Goal: Transaction & Acquisition: Purchase product/service

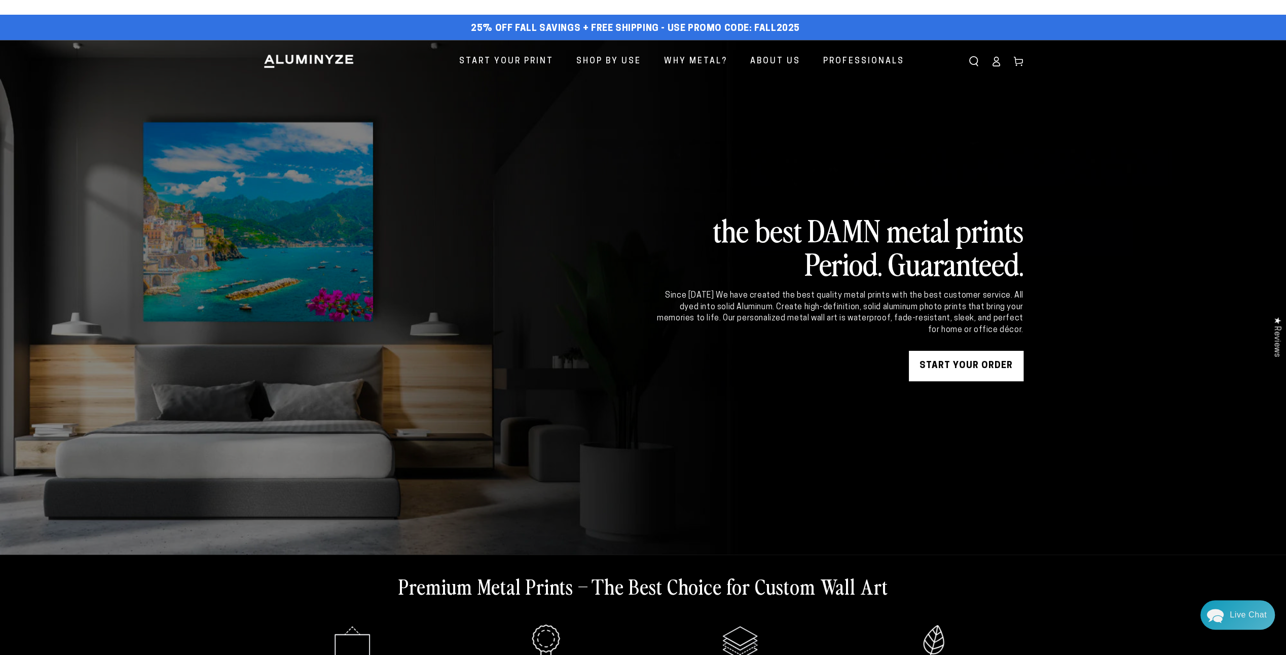
click at [960, 372] on link "START YOUR Order" at bounding box center [966, 366] width 115 height 30
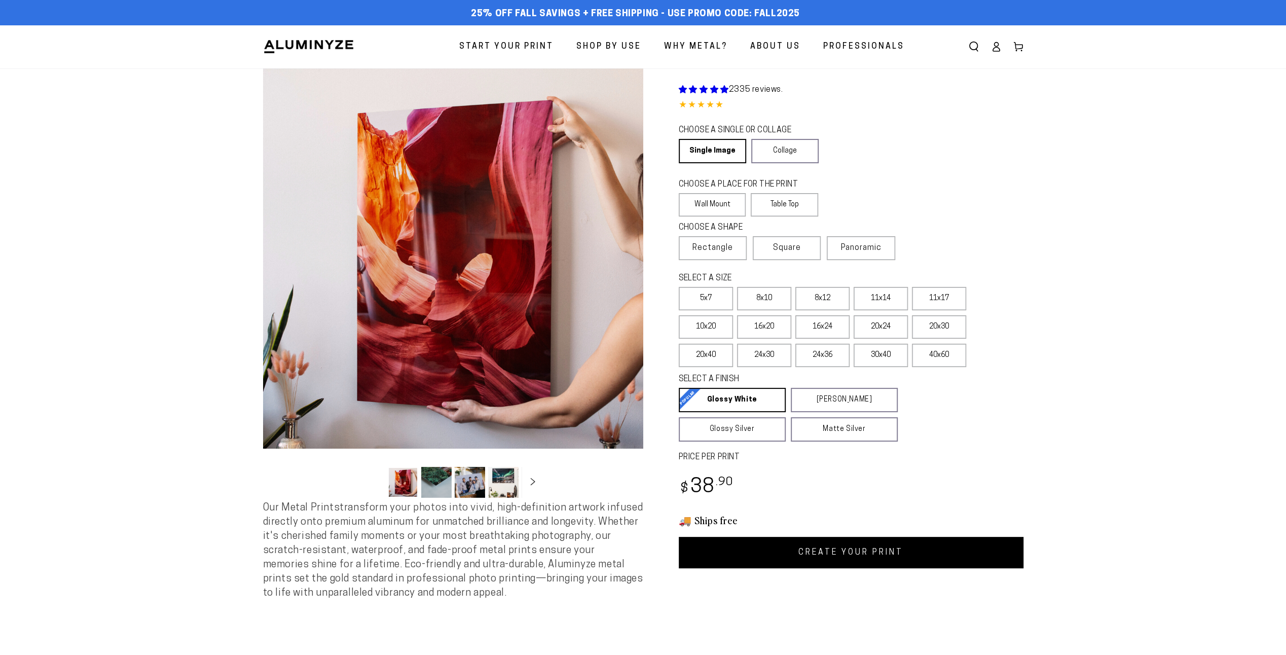
select select "**********"
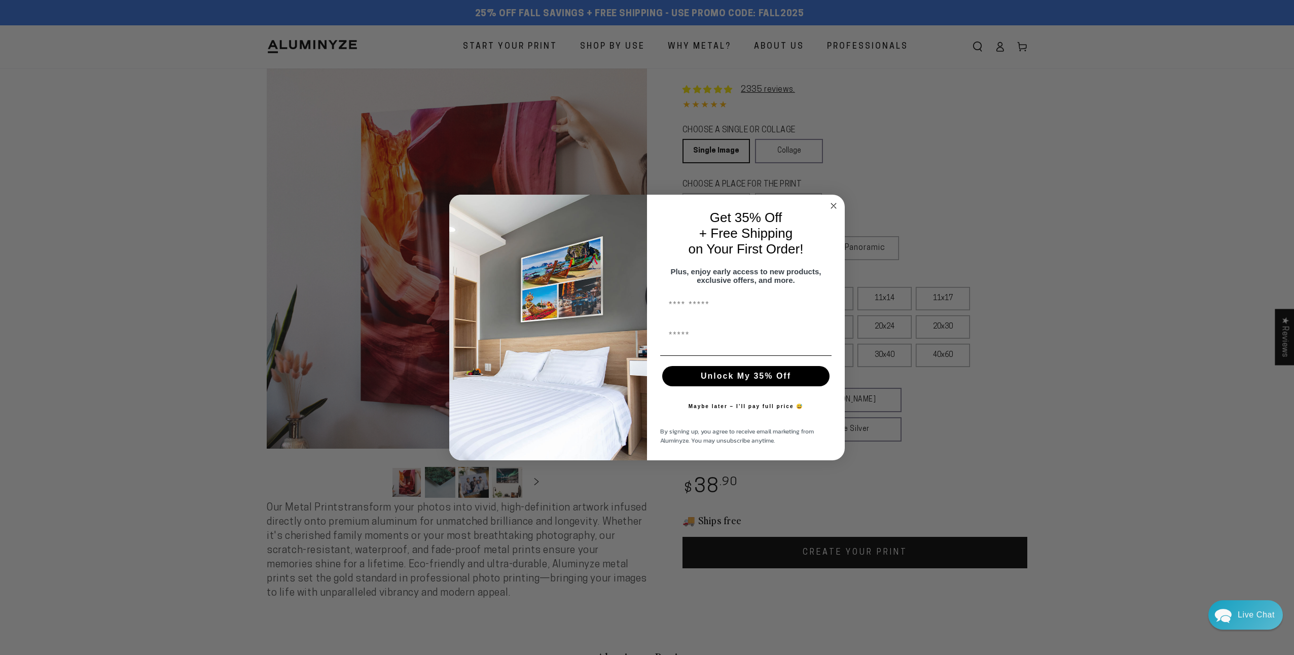
click at [744, 413] on button "Maybe later – I’ll pay full price 😅" at bounding box center [745, 406] width 125 height 20
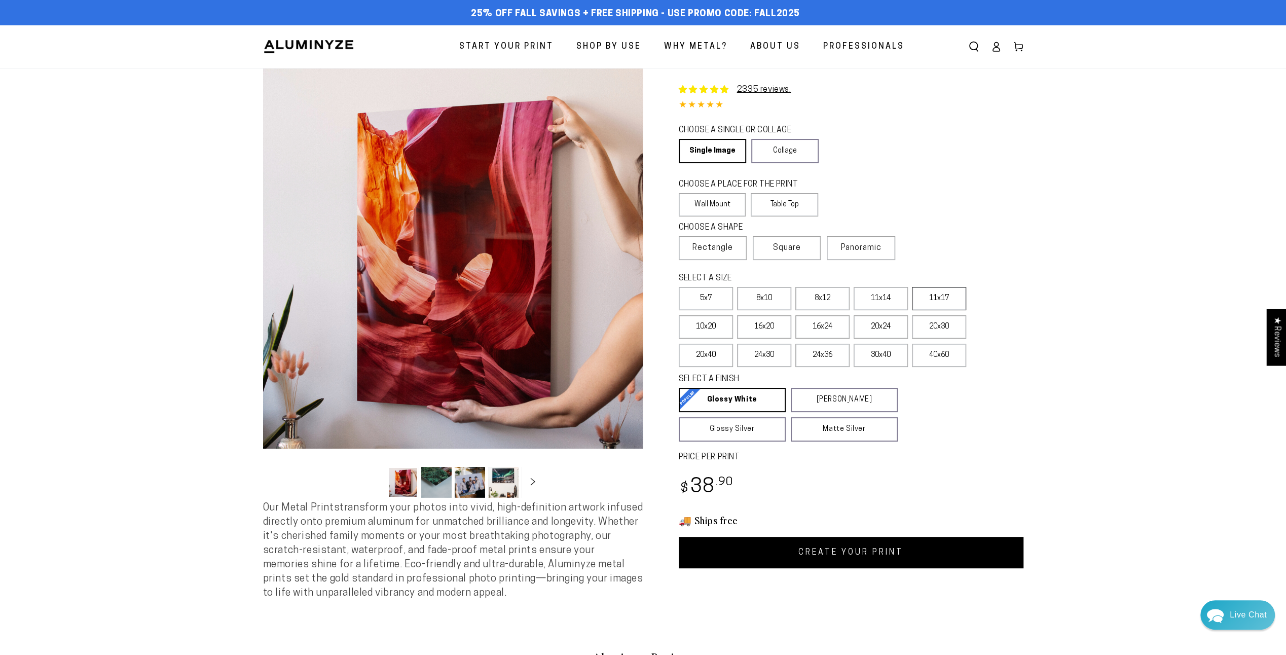
click at [916, 300] on label "11x17" at bounding box center [939, 298] width 54 height 23
drag, startPoint x: 752, startPoint y: 11, endPoint x: 795, endPoint y: 13, distance: 43.6
click at [795, 13] on div "25% off FALL Savings + Free Shipping - Use Promo Code: FALL2025 25% OFF - Code:…" at bounding box center [635, 14] width 745 height 18
drag, startPoint x: 795, startPoint y: 13, endPoint x: 787, endPoint y: 15, distance: 8.4
copy span "FALL2025"
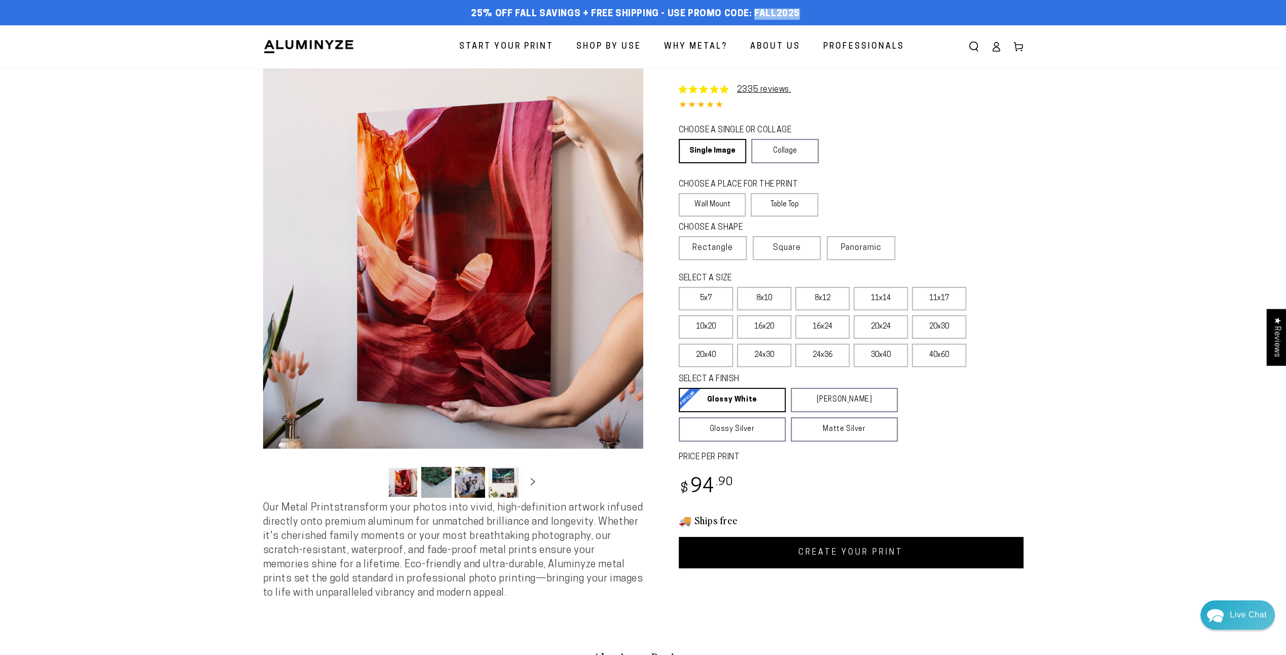
click at [797, 559] on link "CREATE YOUR PRINT" at bounding box center [851, 552] width 345 height 31
select select "**********"
click at [781, 557] on link "CREATE YOUR PRINT" at bounding box center [851, 552] width 345 height 31
